Goal: Check status: Check status

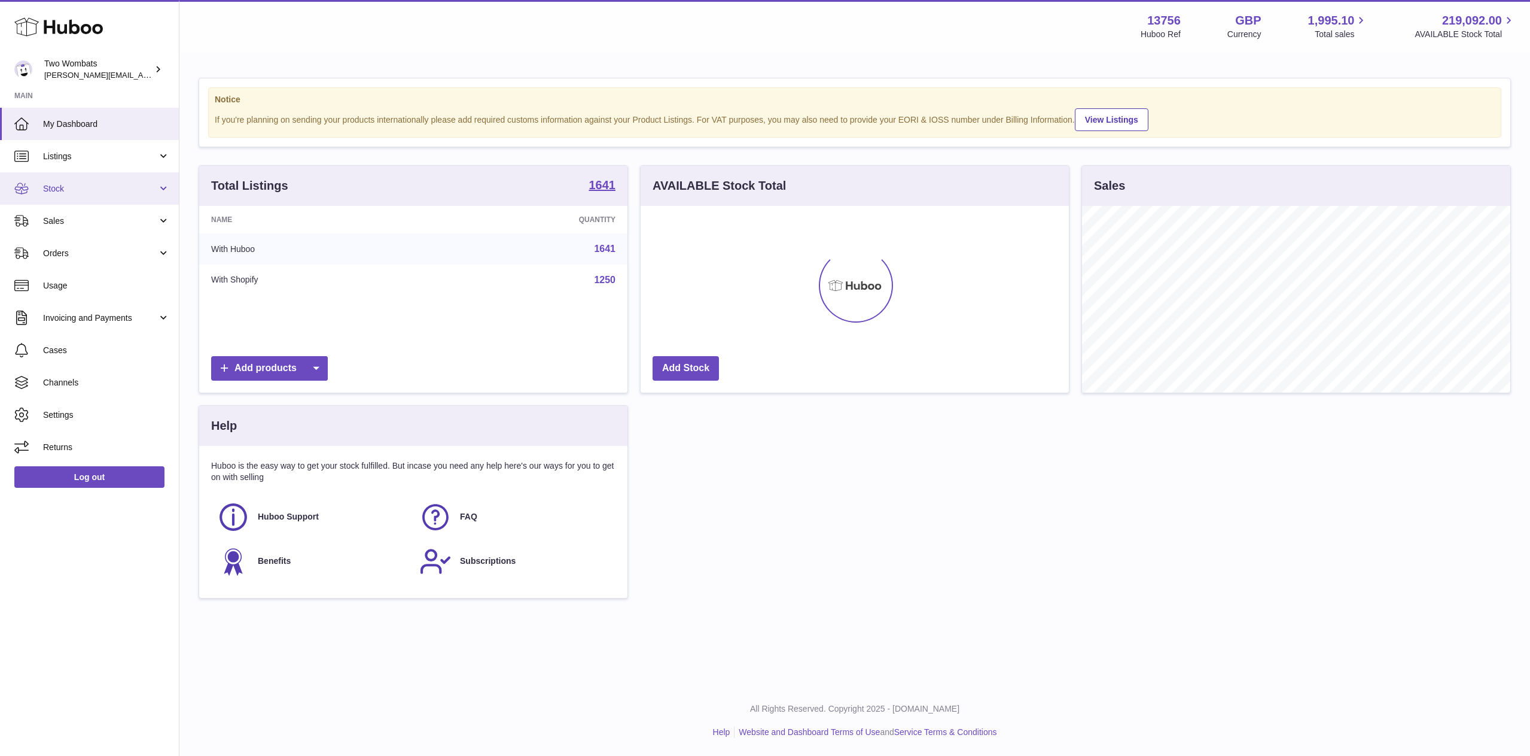
scroll to position [187, 428]
click at [164, 183] on link "Stock" at bounding box center [89, 188] width 179 height 32
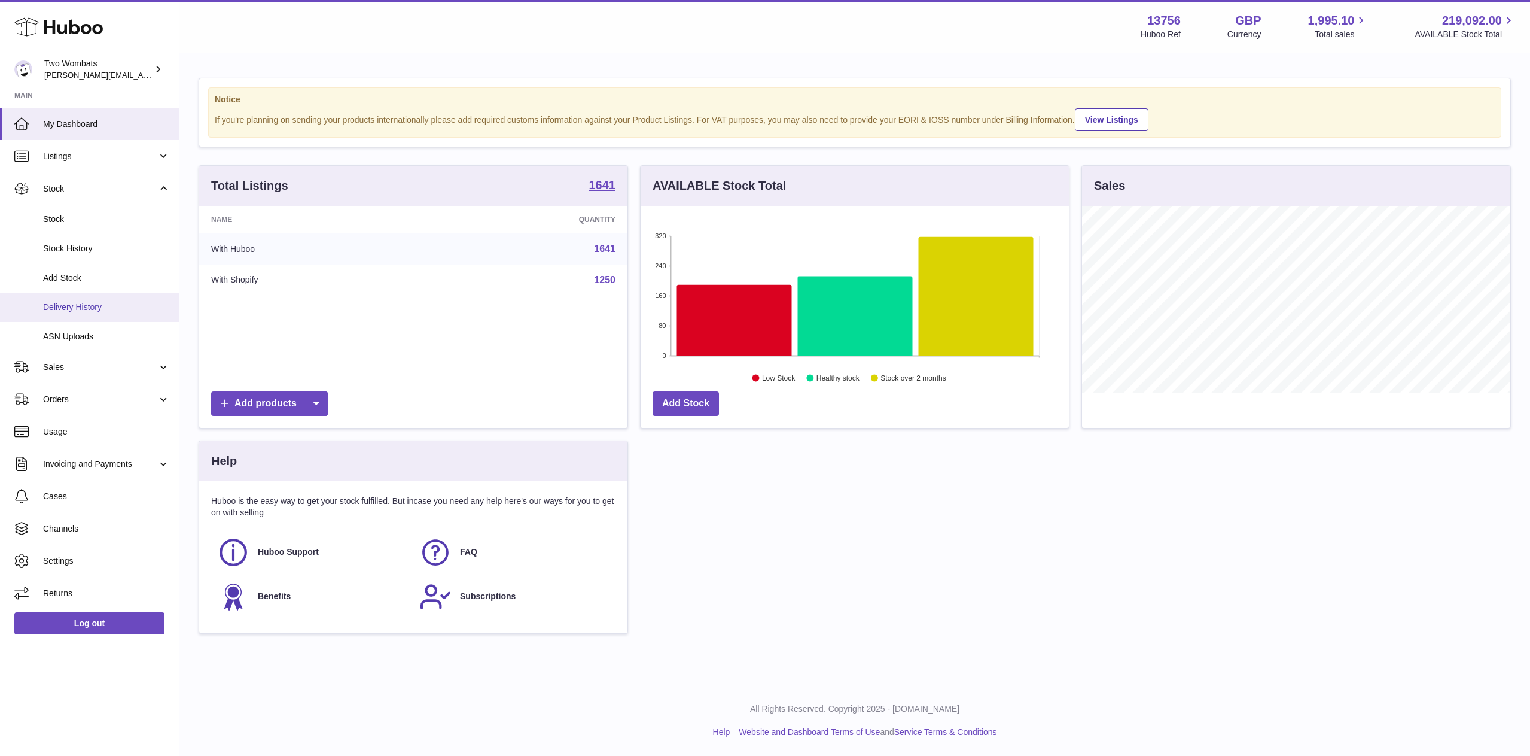
click at [88, 312] on span "Delivery History" at bounding box center [106, 307] width 127 height 11
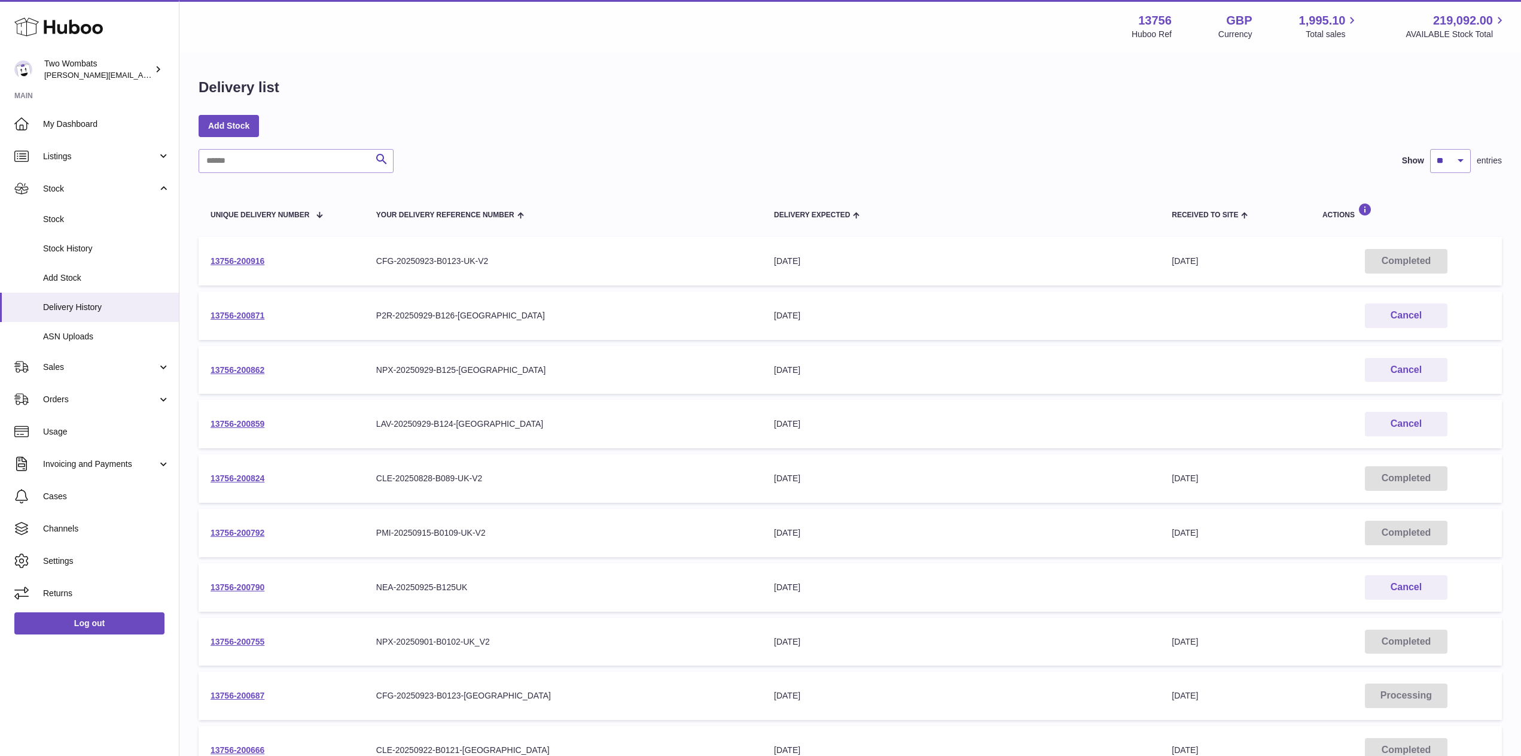
drag, startPoint x: 267, startPoint y: 424, endPoint x: 206, endPoint y: 427, distance: 61.1
click at [206, 427] on td "13756-200859" at bounding box center [282, 424] width 166 height 48
copy link "13756-200859"
drag, startPoint x: 267, startPoint y: 371, endPoint x: 209, endPoint y: 370, distance: 58.0
click at [209, 370] on td "13756-200862" at bounding box center [282, 370] width 166 height 48
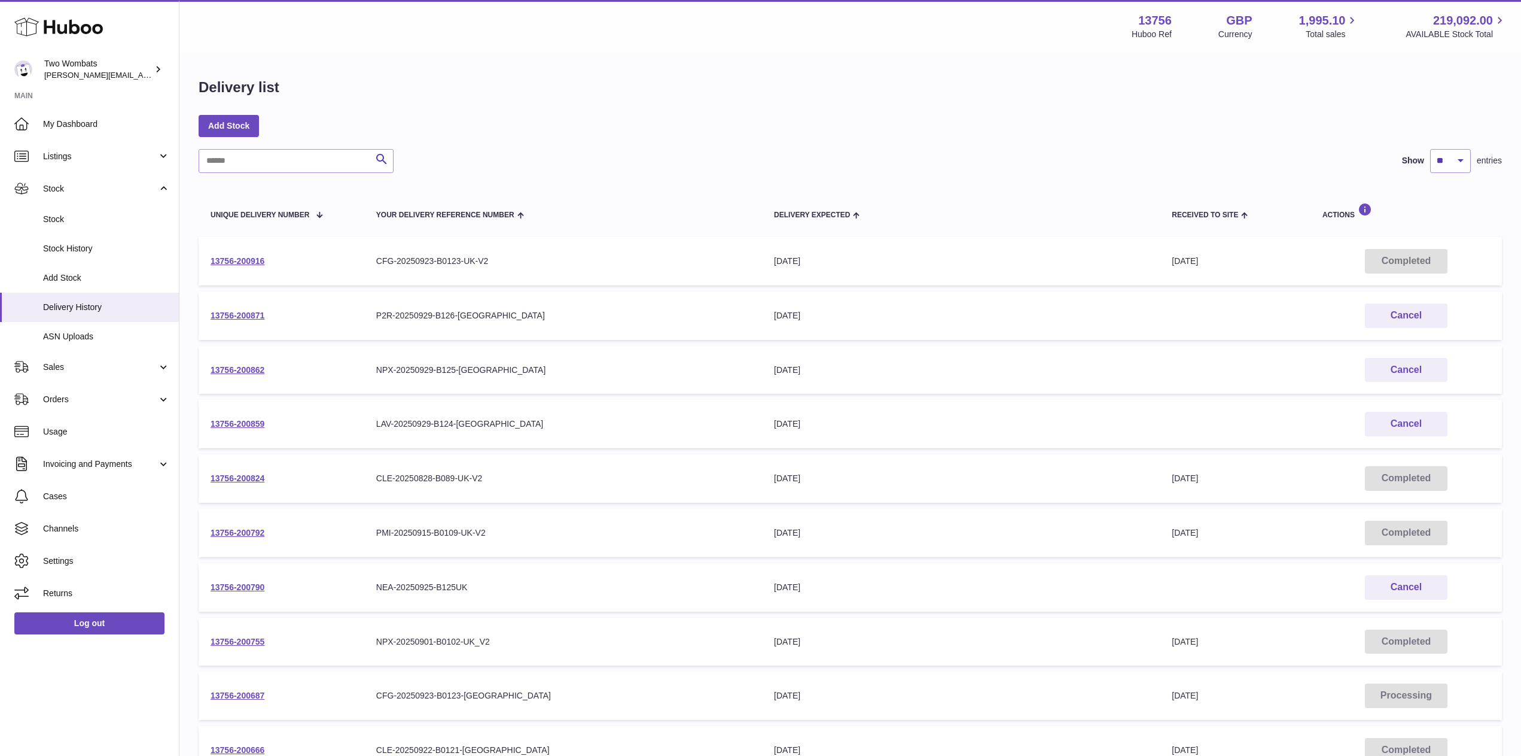
copy link "13756-200862"
click at [241, 313] on link "13756-200871" at bounding box center [238, 315] width 54 height 10
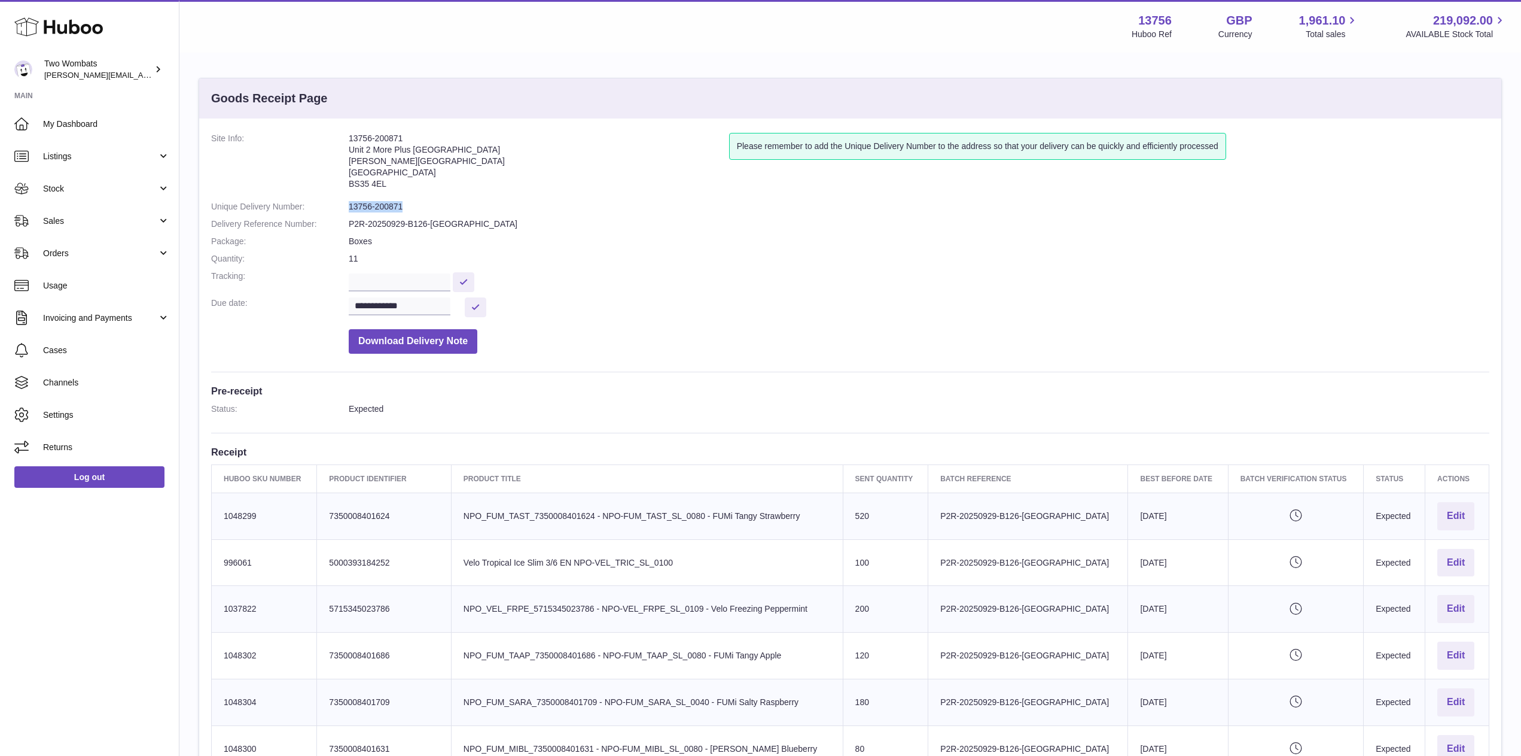
drag, startPoint x: 401, startPoint y: 207, endPoint x: 340, endPoint y: 203, distance: 61.1
click at [340, 203] on dl "**********" at bounding box center [850, 246] width 1278 height 227
copy dl "13756-200871"
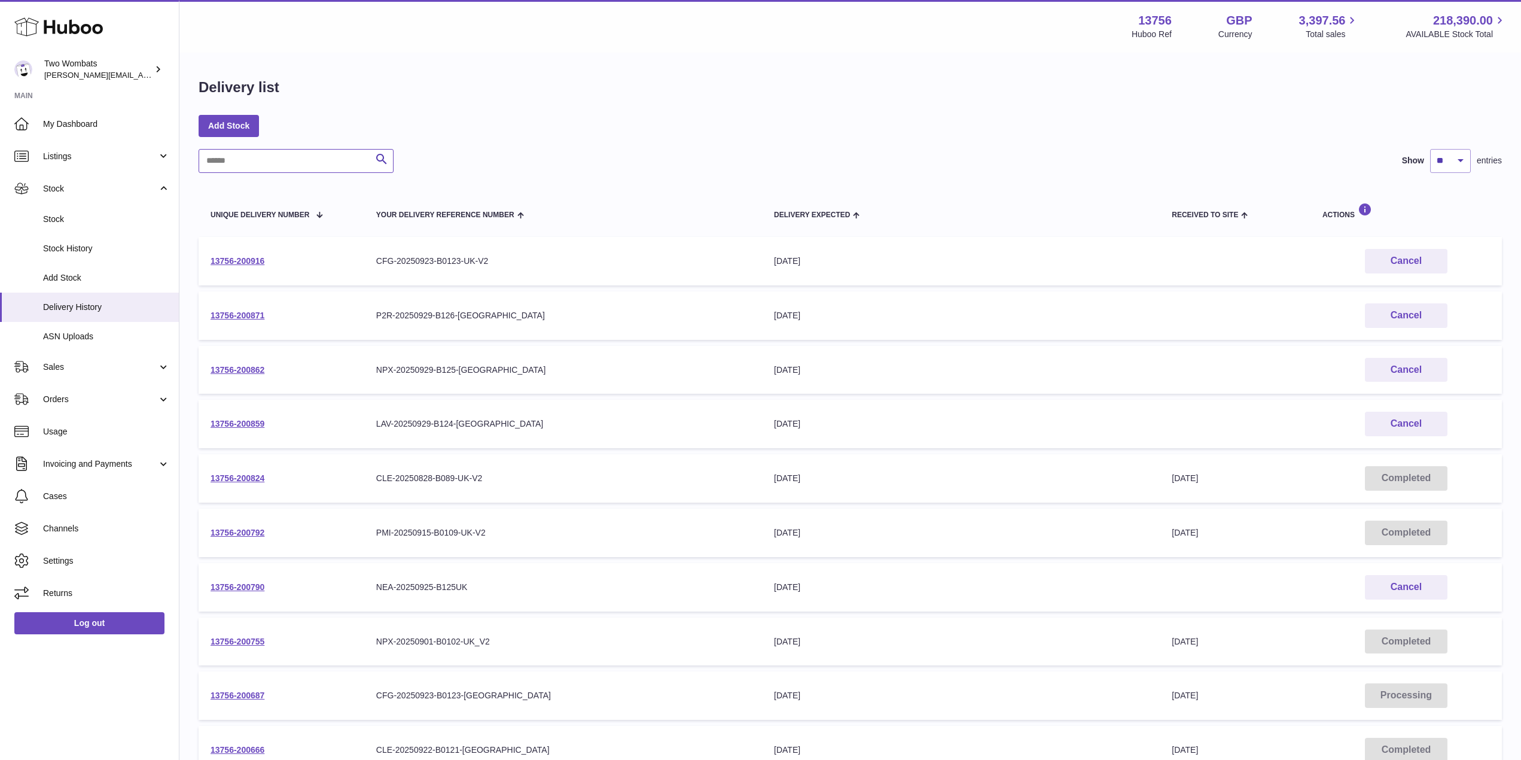
click at [275, 160] on input "text" at bounding box center [296, 161] width 195 height 24
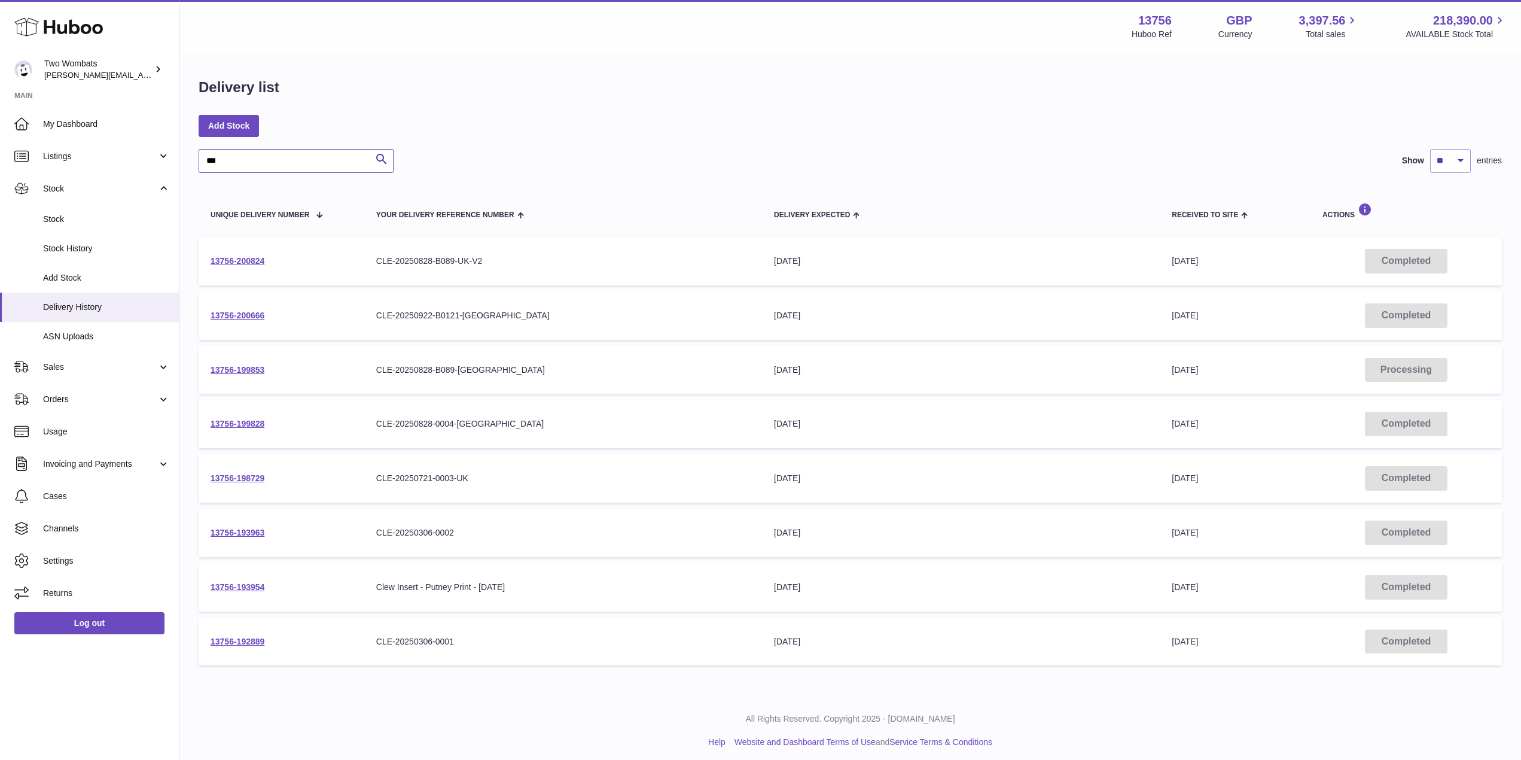
type input "***"
click at [244, 309] on td "13756-200666" at bounding box center [282, 315] width 166 height 48
click at [242, 313] on link "13756-200666" at bounding box center [238, 315] width 54 height 10
click at [236, 263] on link "13756-200824" at bounding box center [238, 261] width 54 height 10
click at [247, 315] on link "13756-200666" at bounding box center [238, 315] width 54 height 10
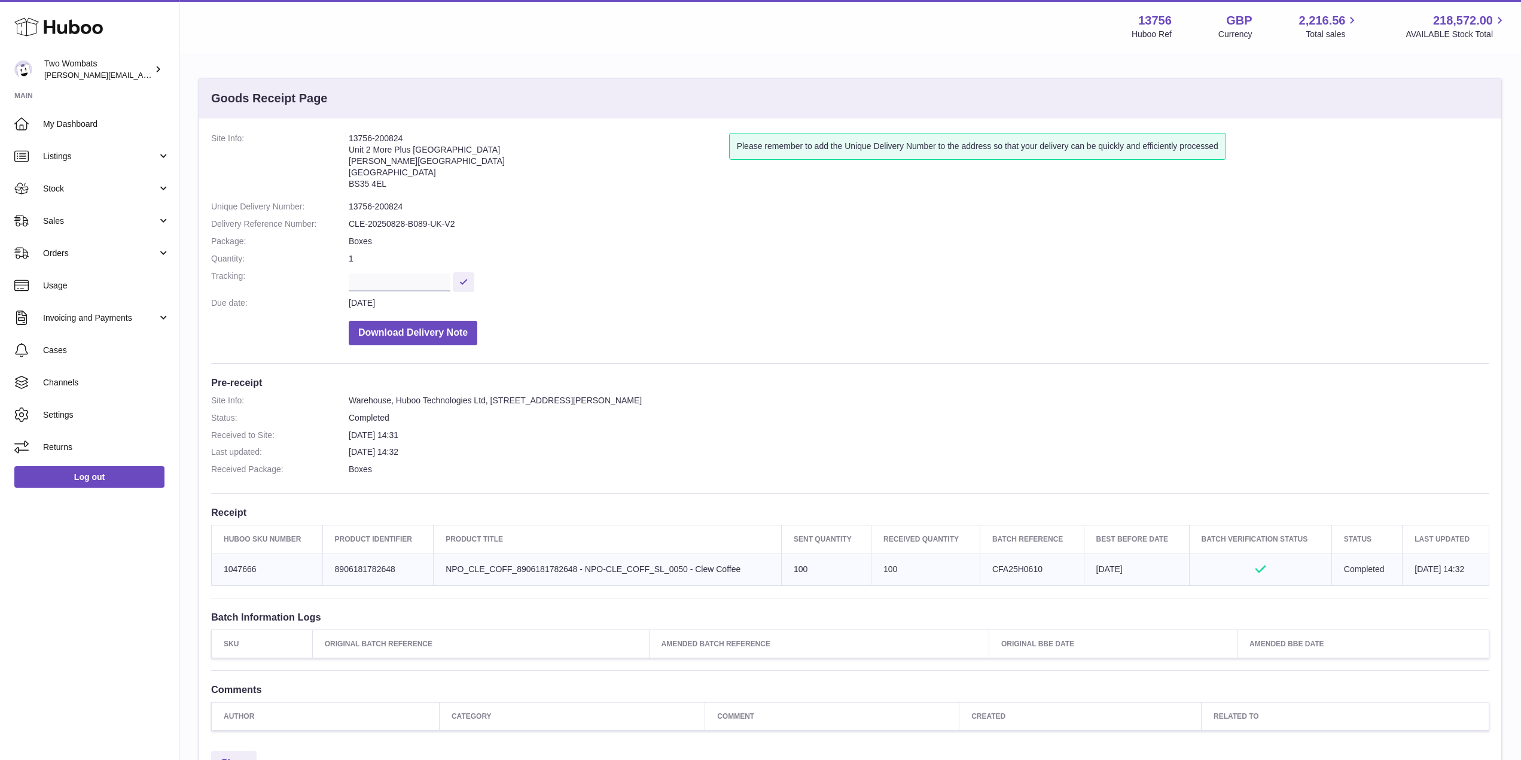
drag, startPoint x: 682, startPoint y: 567, endPoint x: 793, endPoint y: 585, distance: 112.8
click at [793, 585] on div "Site Info: 13756-200824 Unit 2 More Plus Central Park Hudson Ave Severn Beach B…" at bounding box center [850, 431] width 1302 height 626
click at [764, 569] on td "Product title NPO_CLE_COFF_8906181782648 - NPO-CLE_COFF_SL_0050 - Clew Coffee" at bounding box center [608, 569] width 348 height 32
drag, startPoint x: 261, startPoint y: 566, endPoint x: 222, endPoint y: 566, distance: 39.5
click at [222, 566] on td "Huboo SKU Number 1047666" at bounding box center [267, 569] width 111 height 32
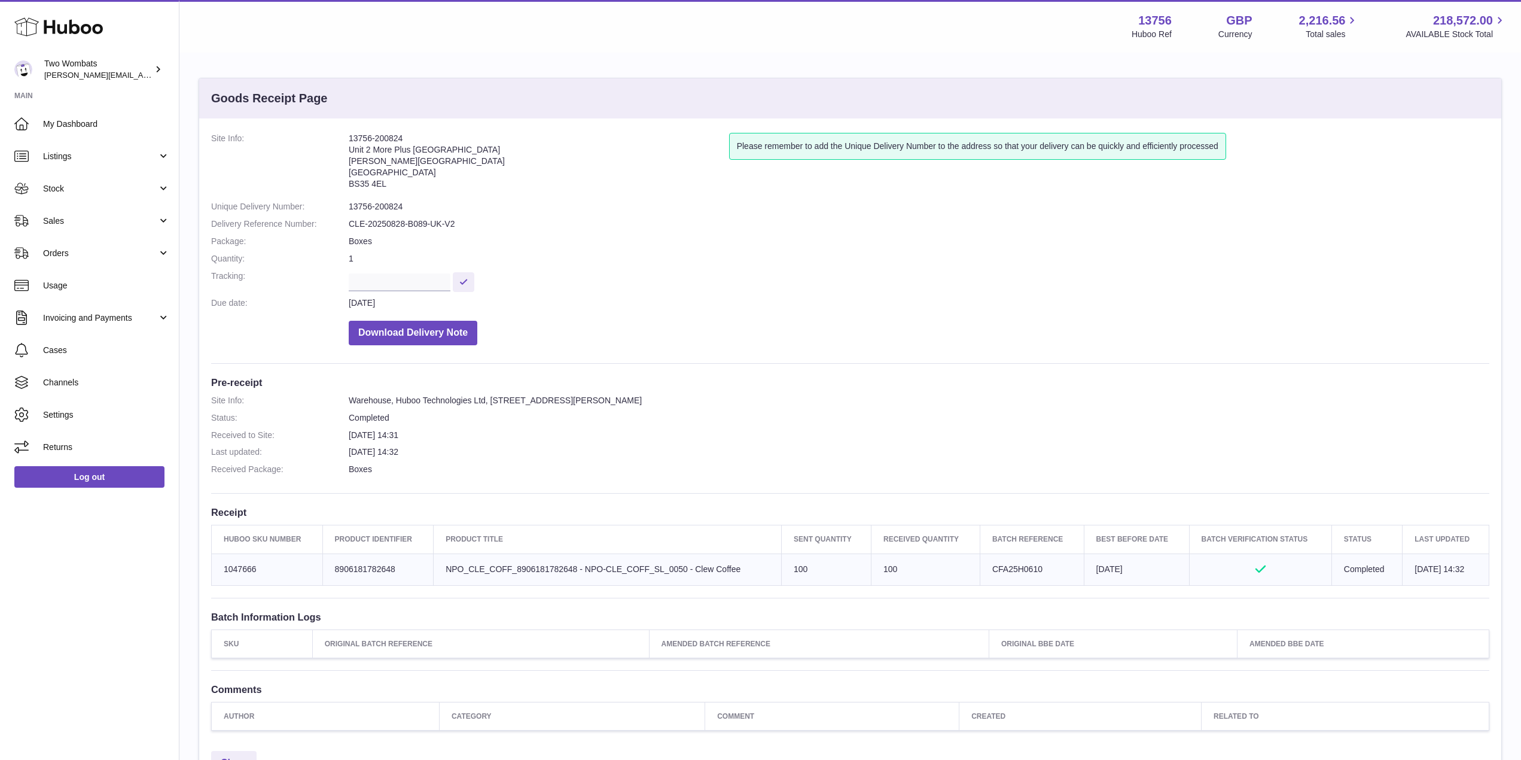
copy td "1047666"
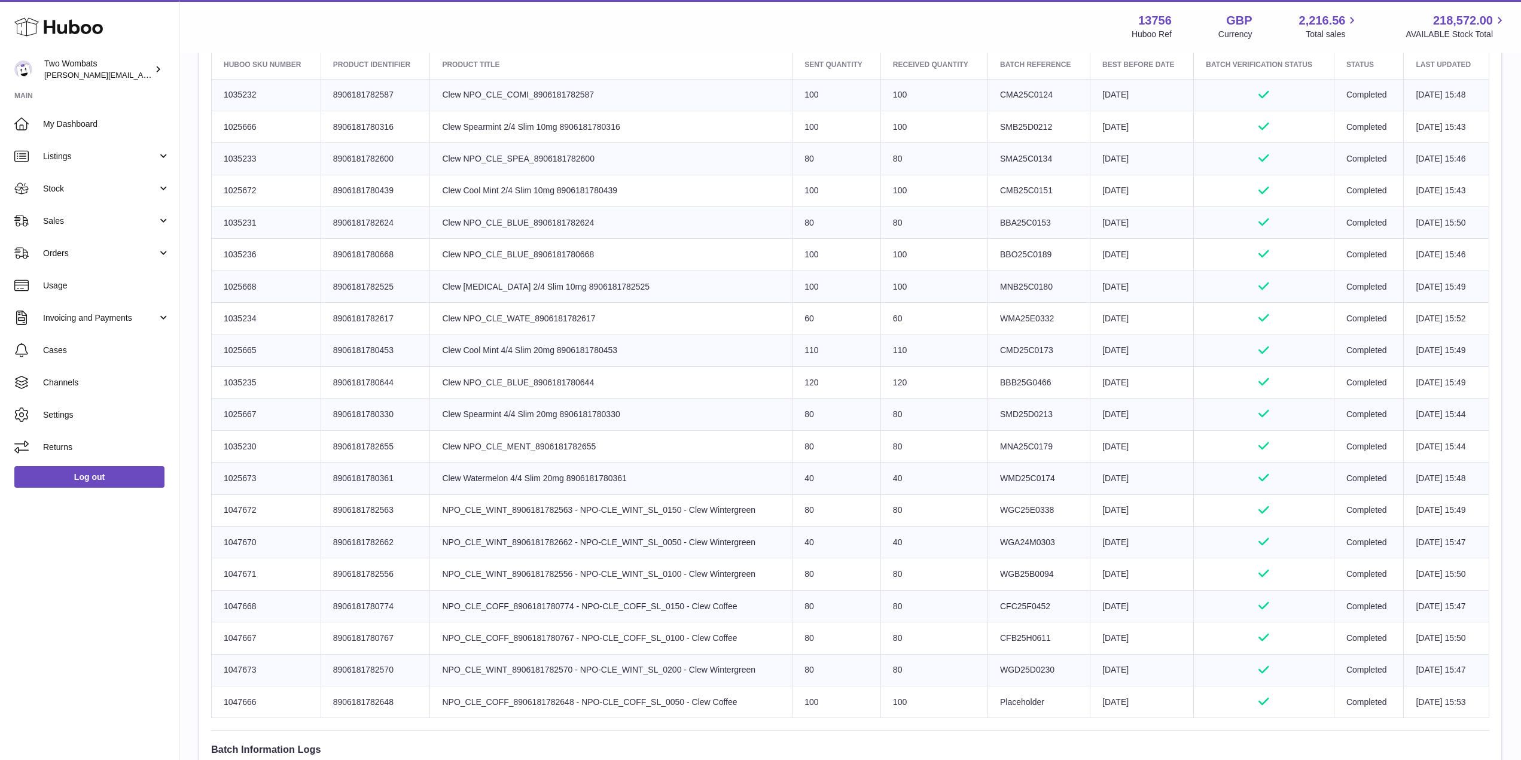
scroll to position [475, 0]
click at [797, 287] on td "Sent Quantity 100" at bounding box center [837, 286] width 89 height 32
click at [547, 239] on td "Product title Clew NPO_CLE_BLUE_8906181780668" at bounding box center [611, 254] width 363 height 32
click at [806, 247] on td "Sent Quantity 100" at bounding box center [837, 254] width 89 height 32
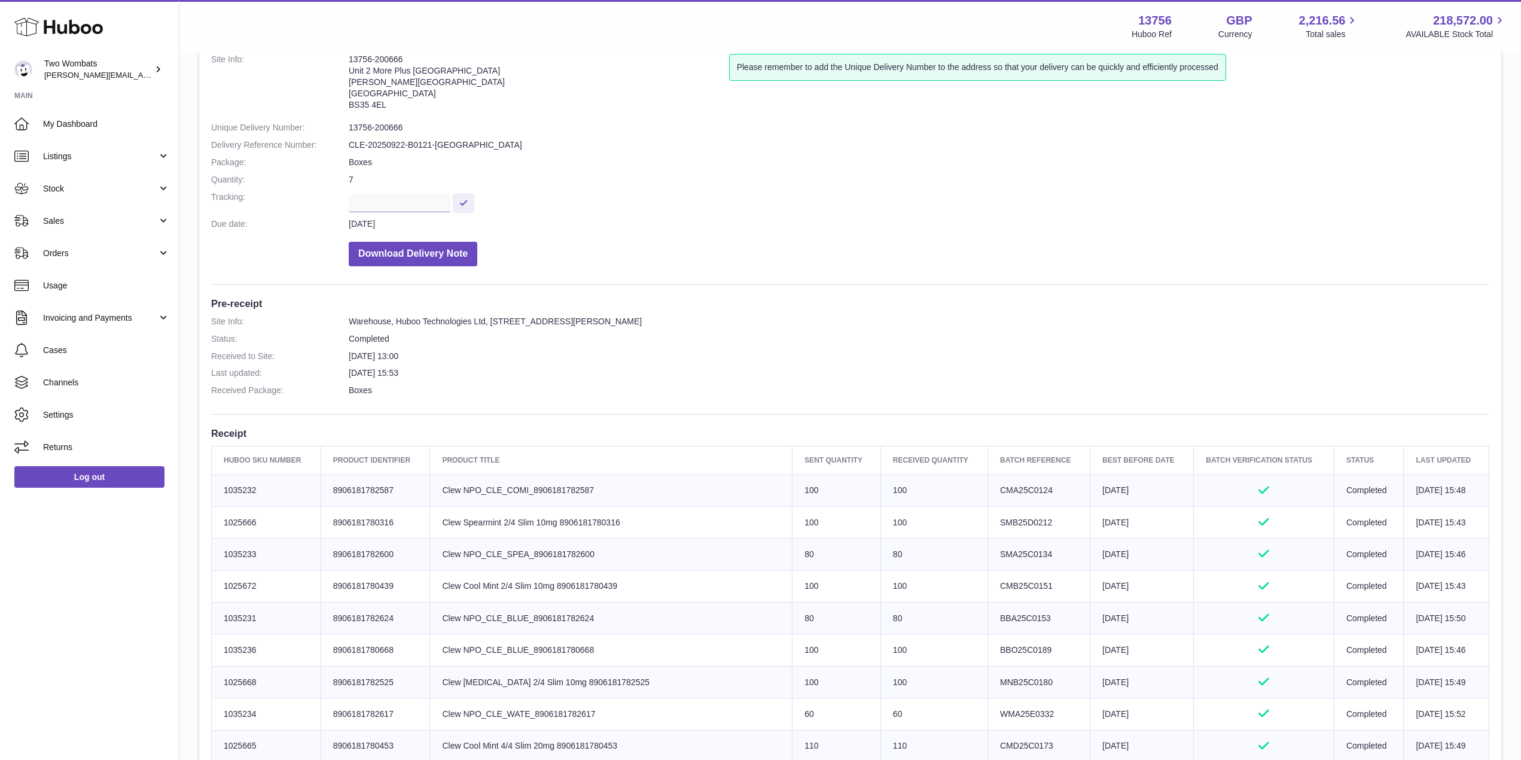
scroll to position [65, 0]
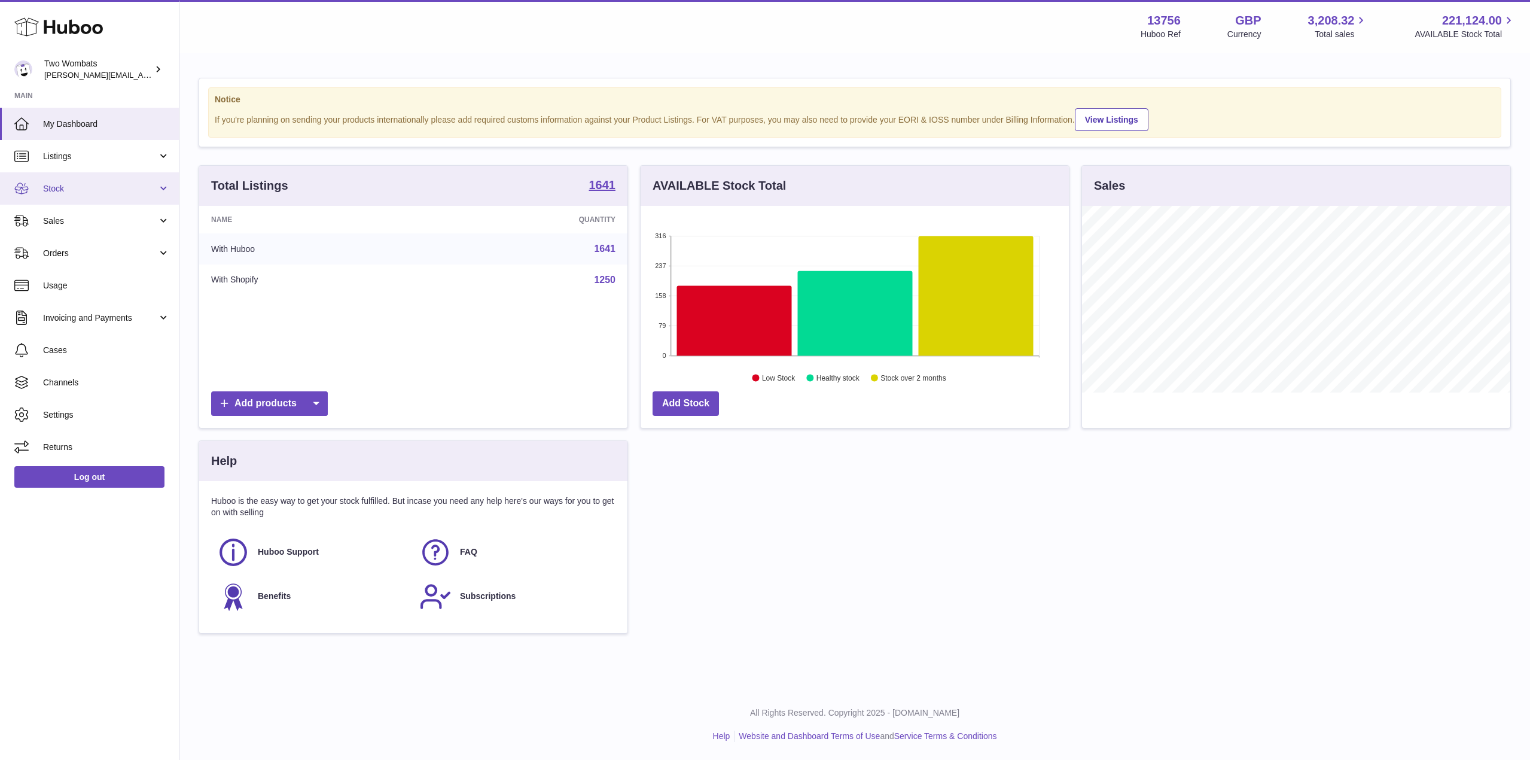
scroll to position [187, 428]
click at [157, 185] on link "Stock" at bounding box center [89, 188] width 179 height 32
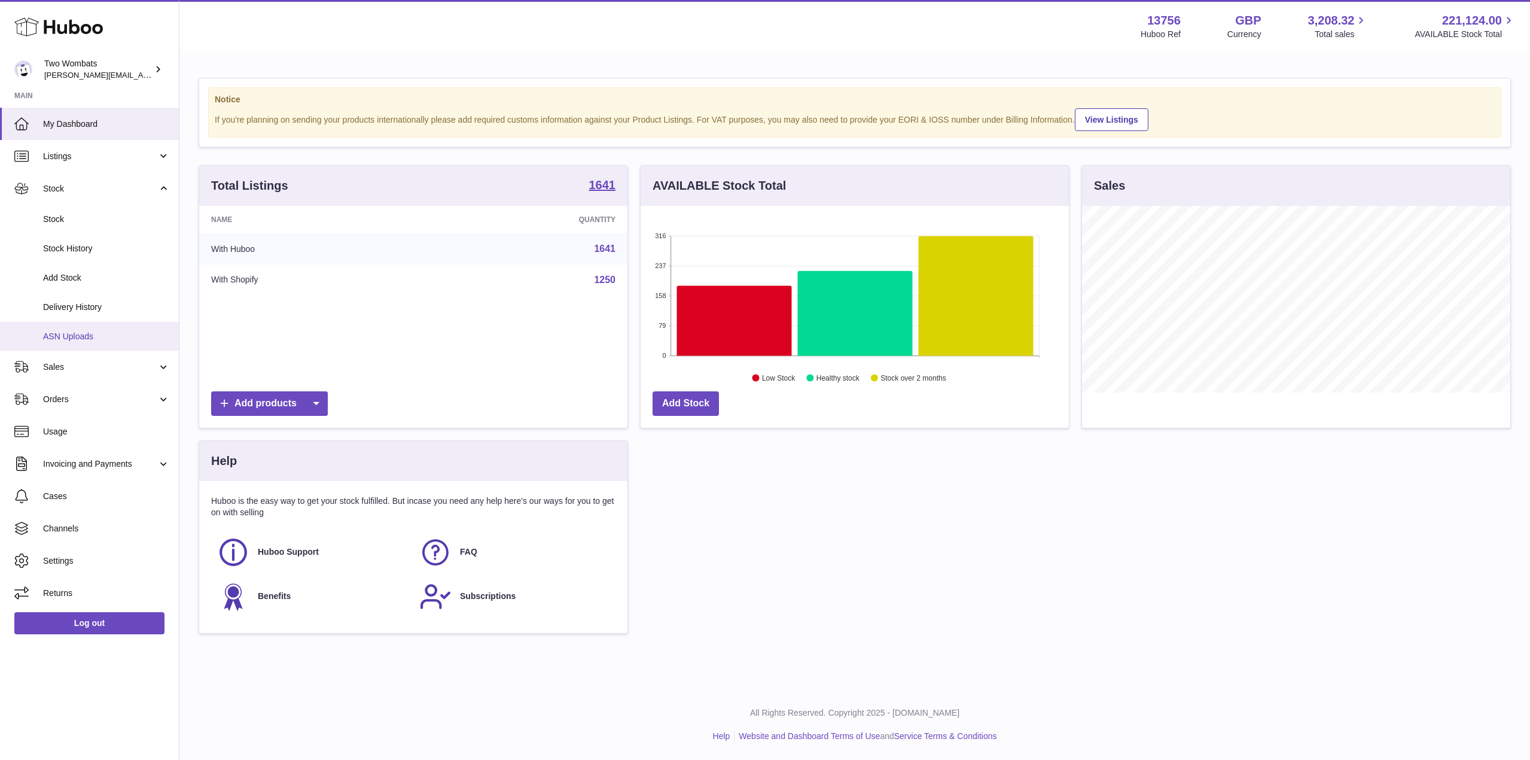
click at [84, 330] on link "ASN Uploads" at bounding box center [89, 336] width 179 height 29
click at [96, 297] on link "Delivery History" at bounding box center [89, 307] width 179 height 29
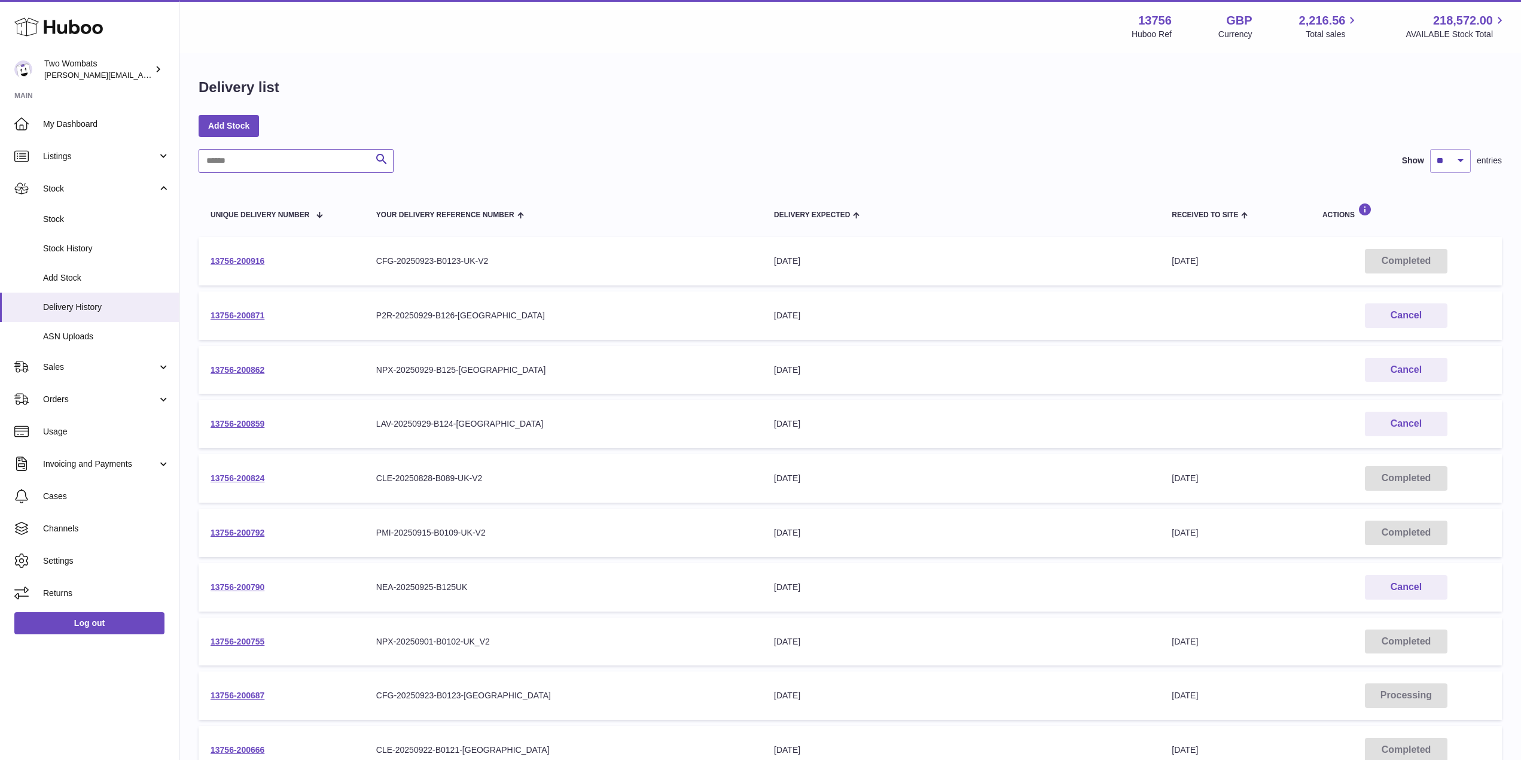
click at [255, 155] on input "text" at bounding box center [296, 161] width 195 height 24
paste input "**********"
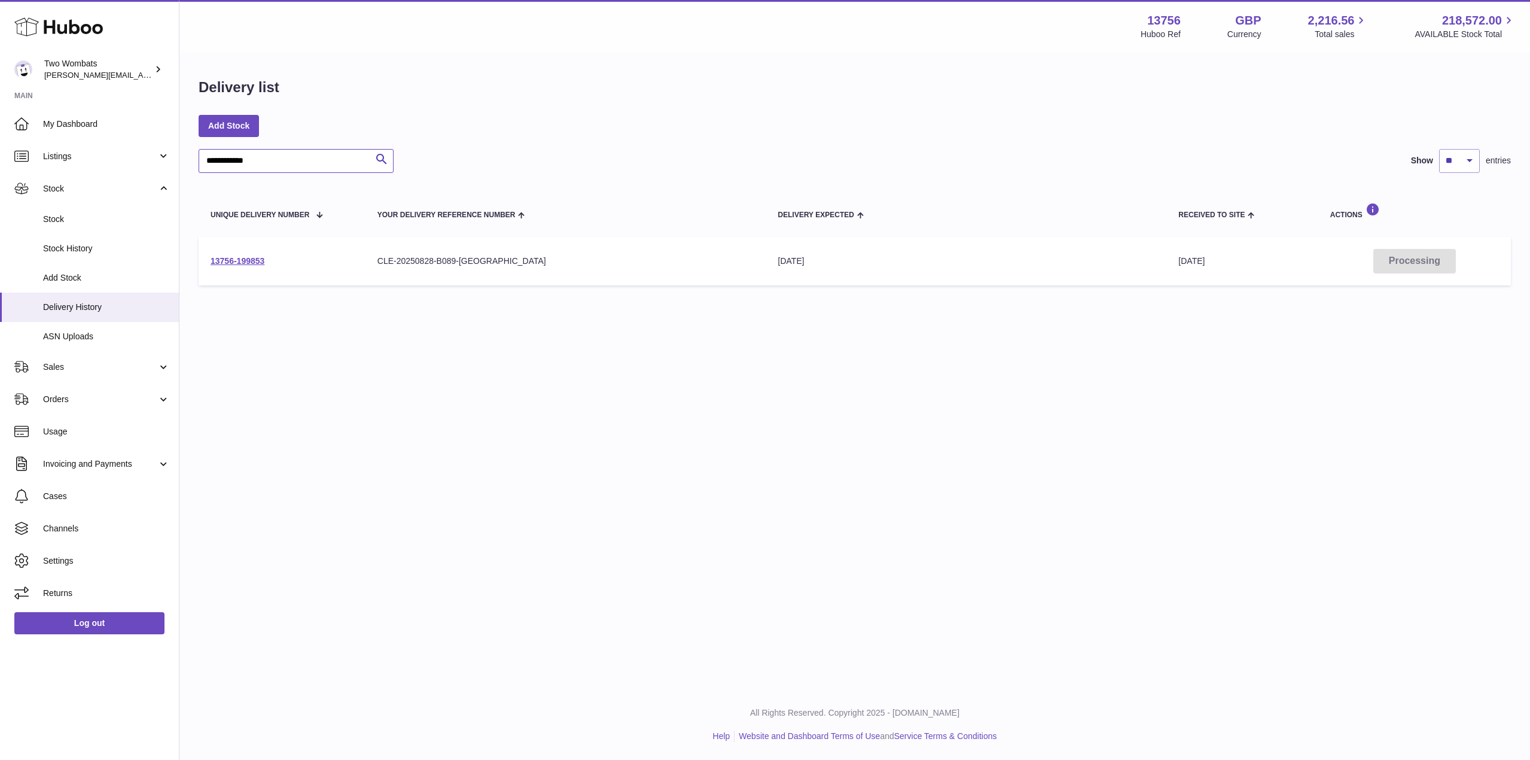
type input "**********"
click at [223, 253] on td "13756-199853" at bounding box center [282, 261] width 167 height 48
click at [240, 258] on link "13756-199853" at bounding box center [238, 261] width 54 height 10
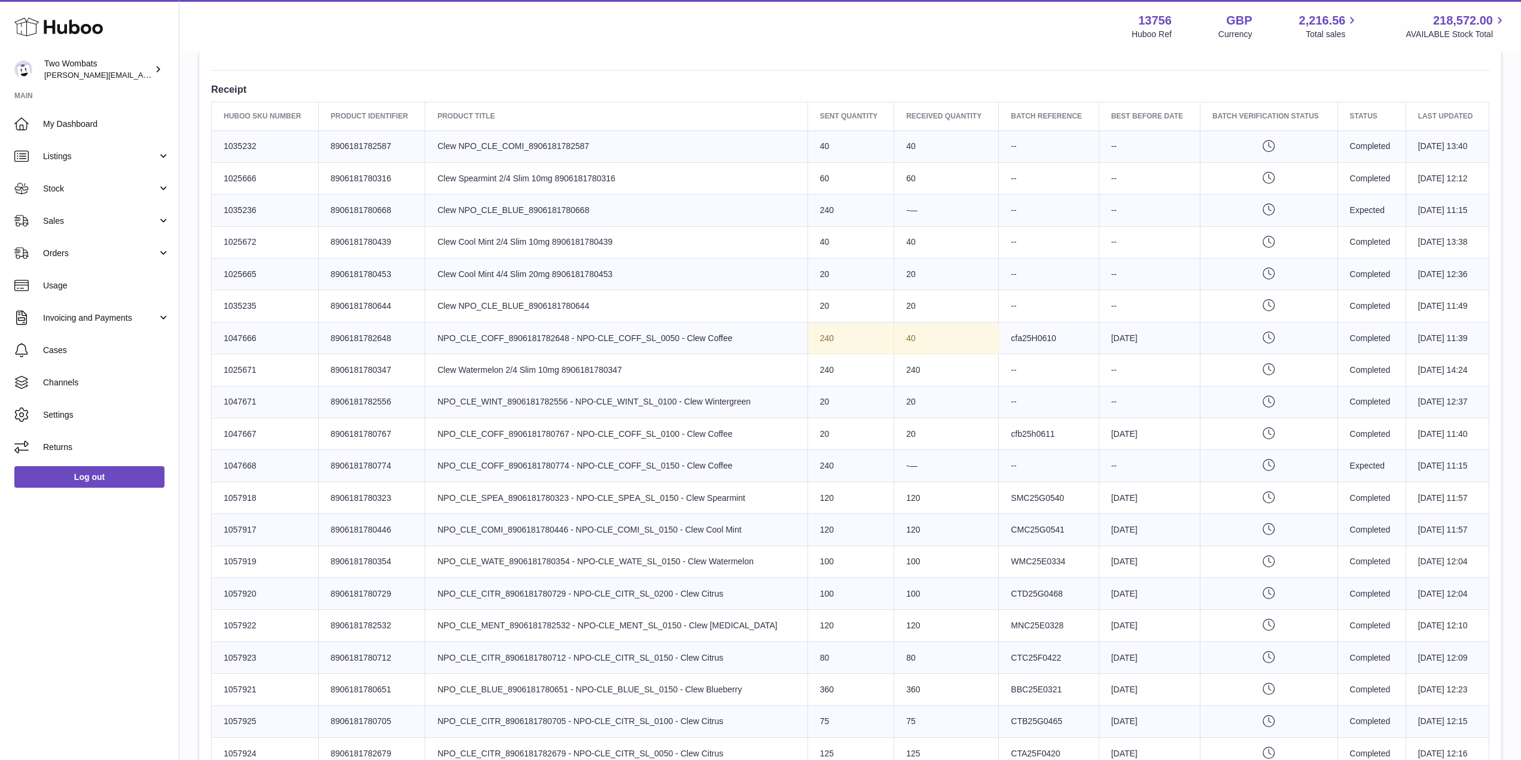
scroll to position [422, 0]
click at [1114, 233] on td "Best Before Date --" at bounding box center [1149, 243] width 101 height 32
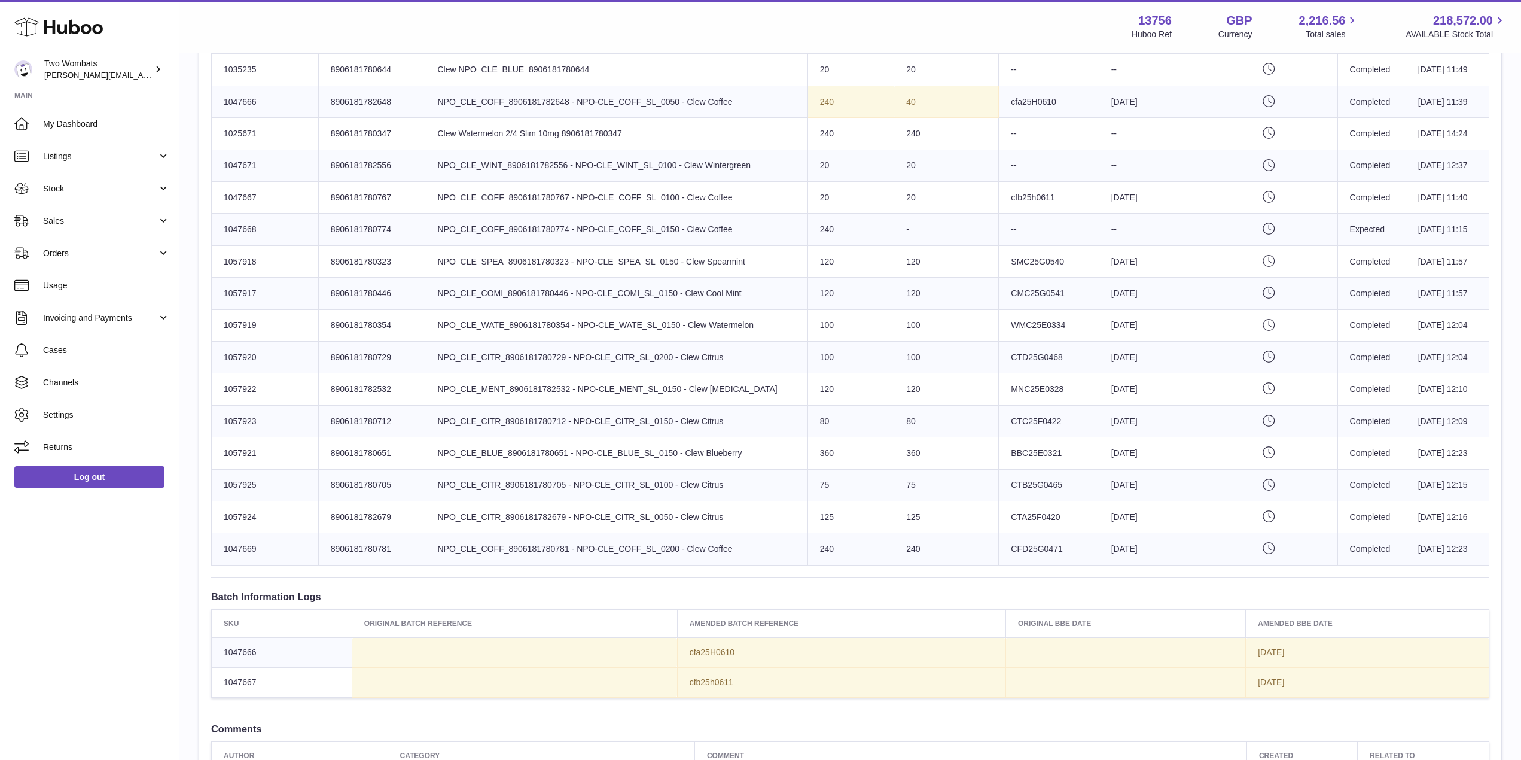
scroll to position [690, 0]
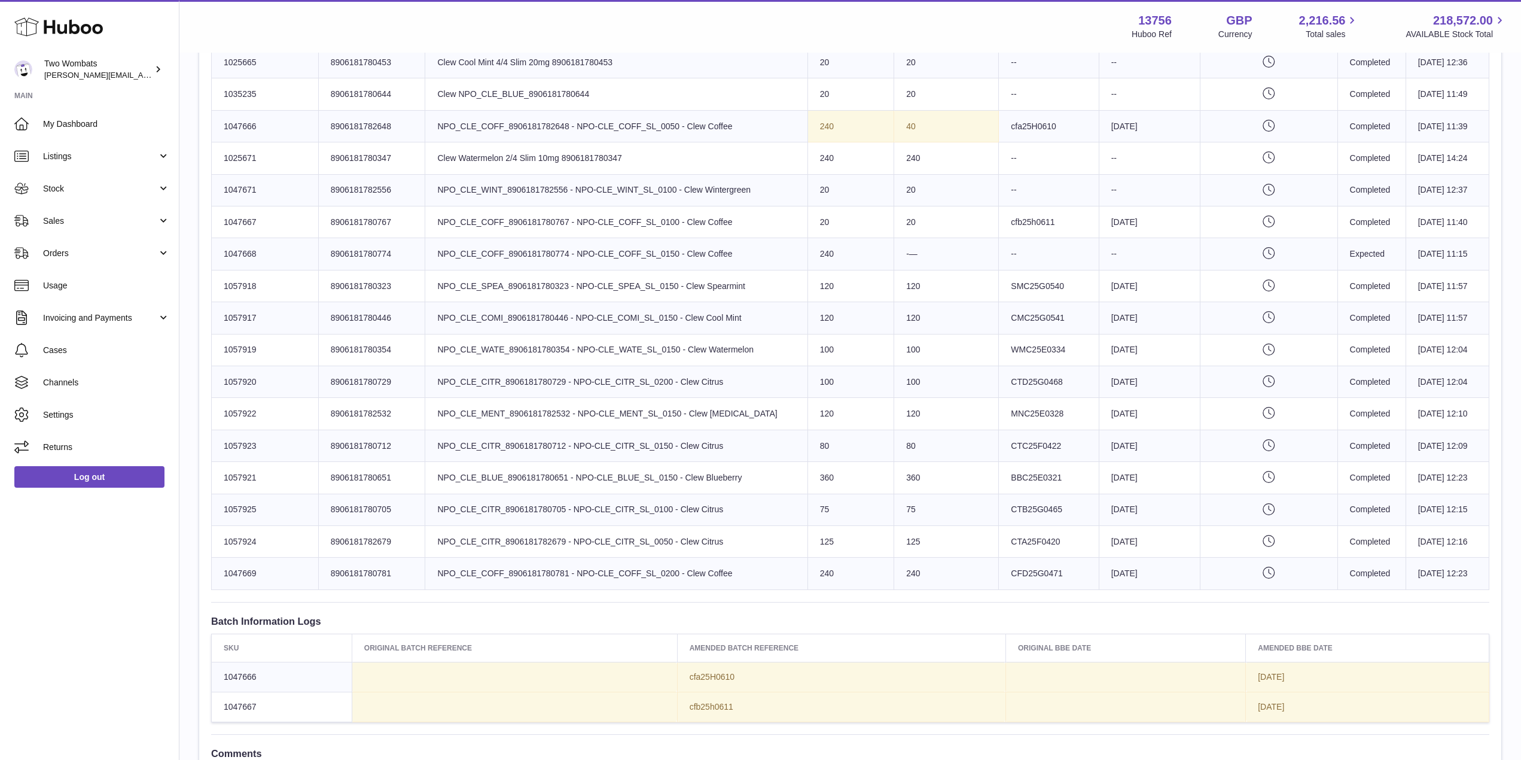
click at [808, 245] on td "Sent Quantity 240" at bounding box center [851, 254] width 86 height 32
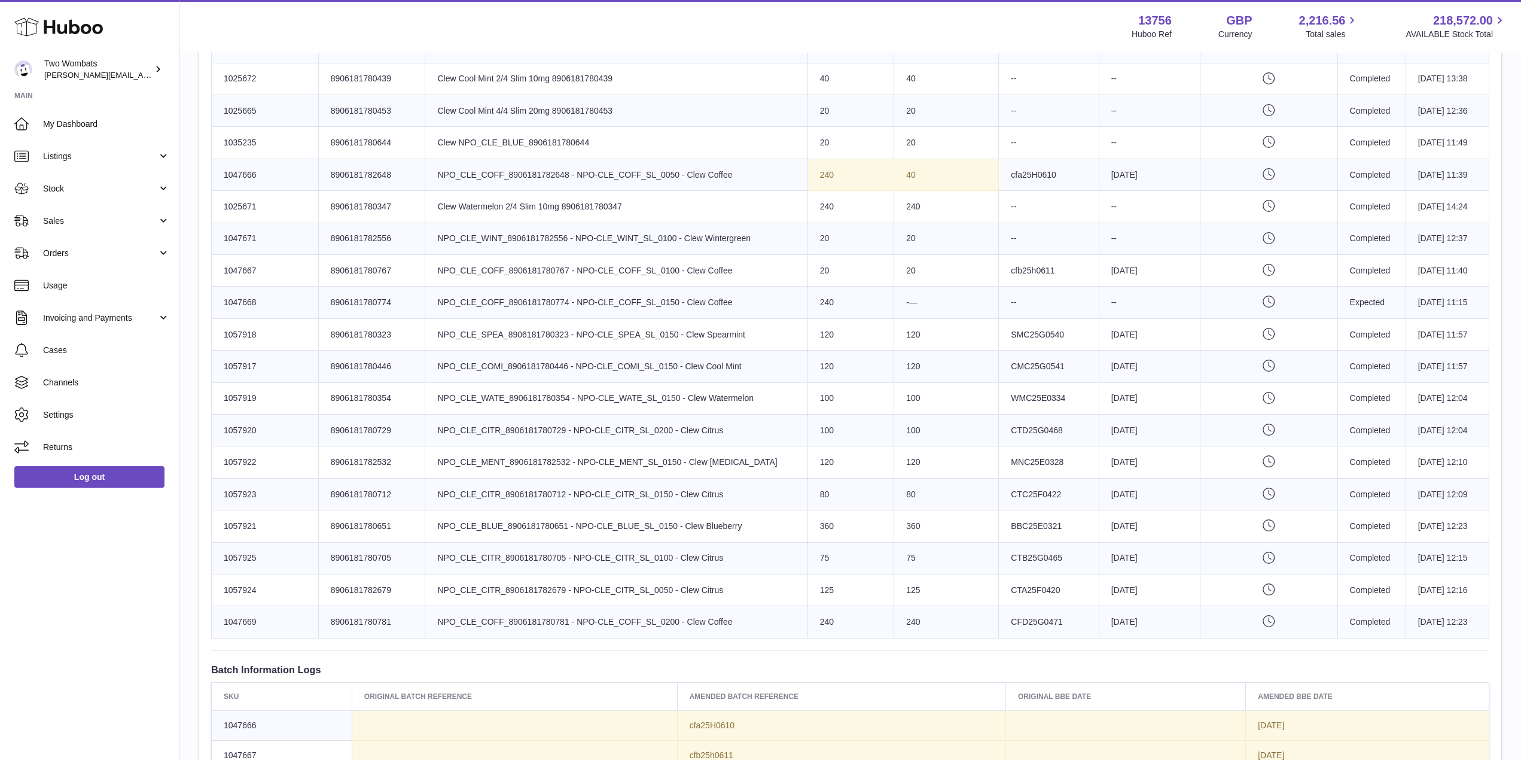
scroll to position [572, 0]
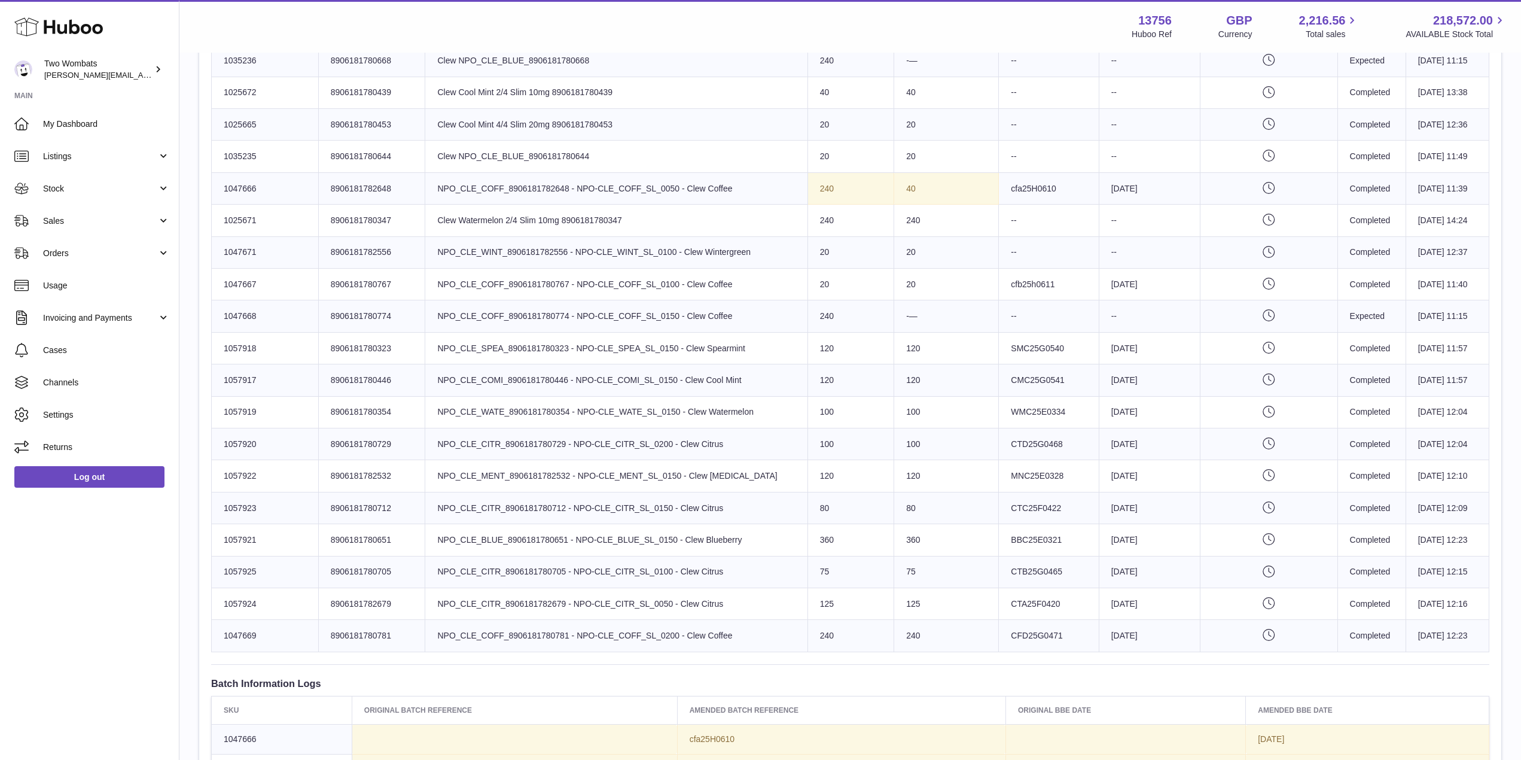
drag, startPoint x: 699, startPoint y: 174, endPoint x: 961, endPoint y: 199, distance: 263.2
click at [961, 199] on tr "Huboo SKU Number 1047666 Client Identifier 8906181782648 Product title NPO_CLE_…" at bounding box center [851, 188] width 1278 height 32
click at [1148, 185] on td "Best Before Date 2026-08-24" at bounding box center [1149, 188] width 101 height 32
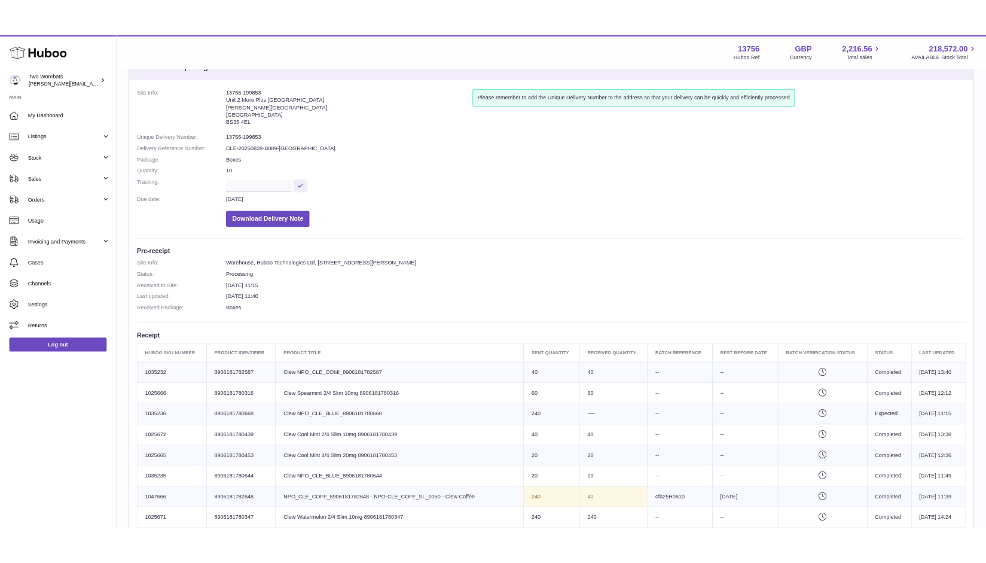
scroll to position [48, 0]
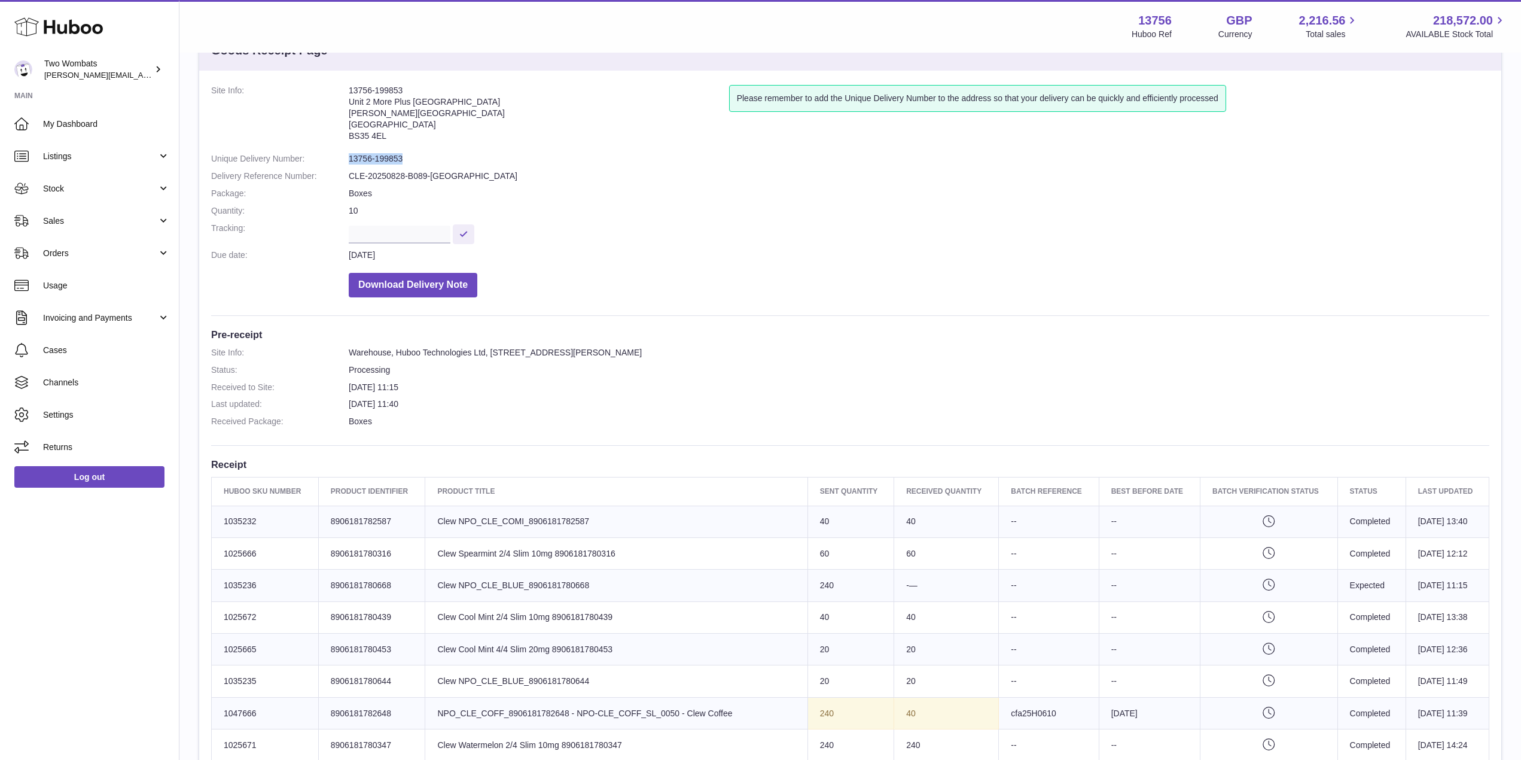
drag, startPoint x: 404, startPoint y: 155, endPoint x: 343, endPoint y: 157, distance: 61.0
click at [343, 157] on dl "Site Info: 13756-199853 Unit 2 More Plus Central Park Hudson Ave Severn Beach B…" at bounding box center [850, 194] width 1278 height 218
copy dl "13756-199853"
